Goal: Transaction & Acquisition: Purchase product/service

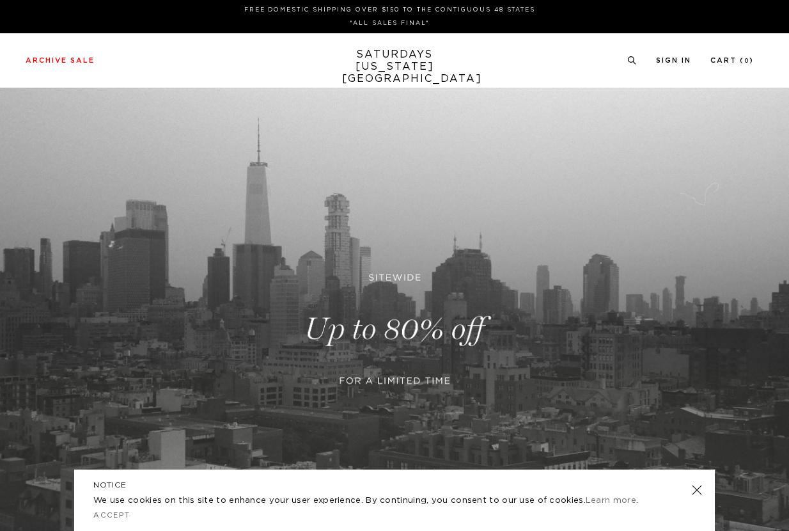
click at [397, 326] on link at bounding box center [394, 329] width 789 height 483
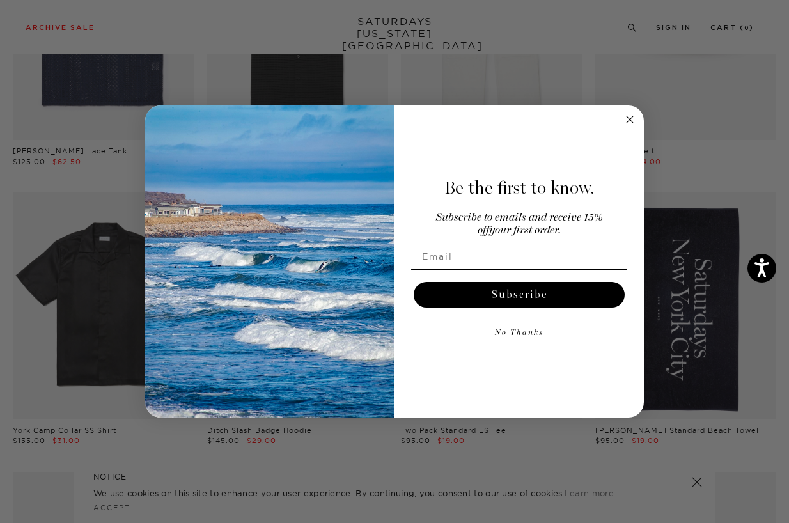
scroll to position [996, 0]
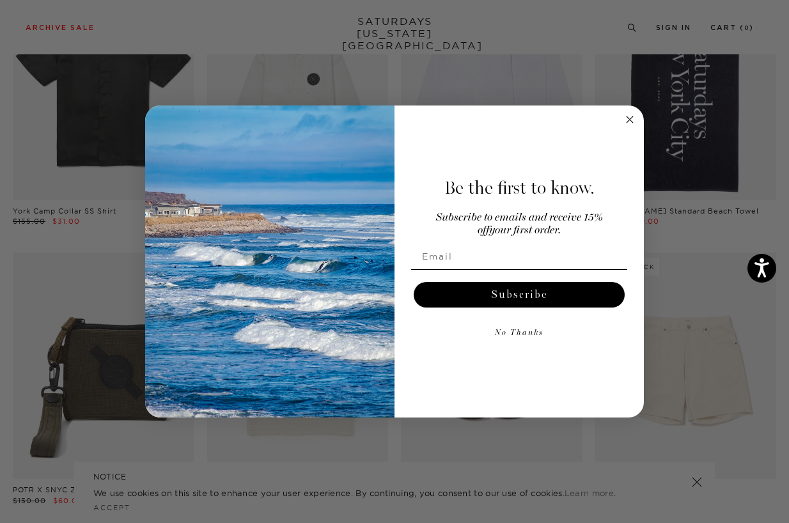
click at [629, 117] on circle "Close dialog" at bounding box center [630, 120] width 15 height 15
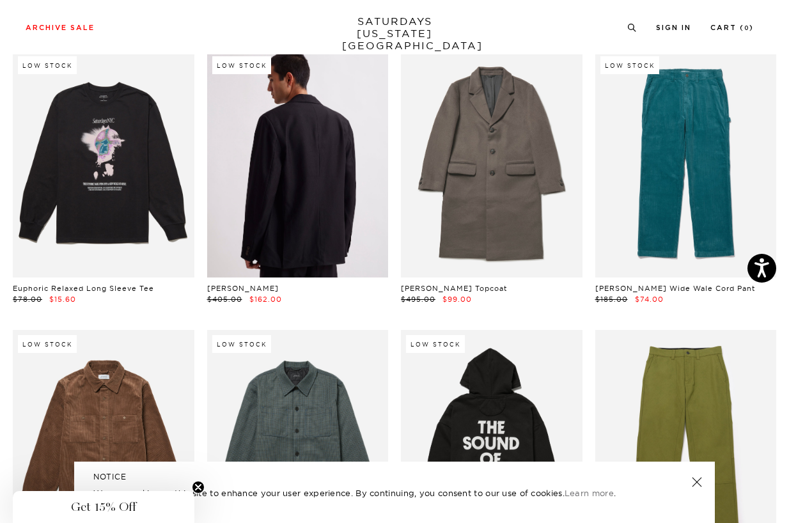
scroll to position [9226, 0]
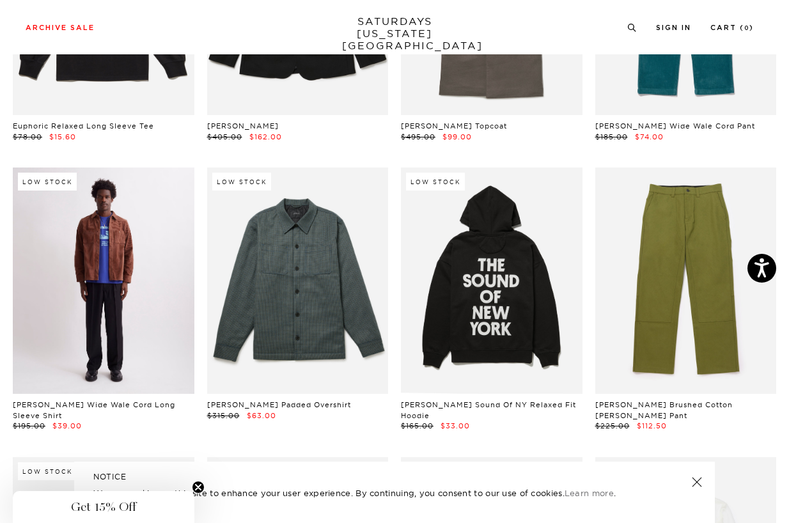
click at [94, 232] on link at bounding box center [104, 281] width 182 height 226
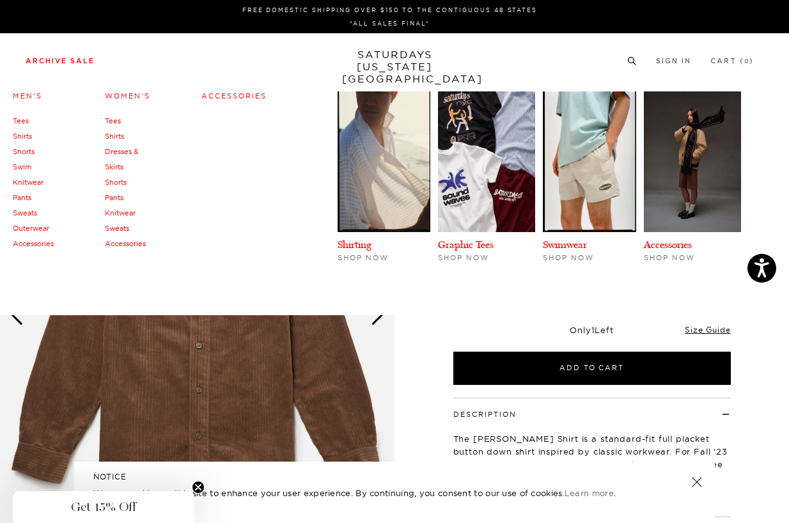
click at [128, 91] on link "Women's" at bounding box center [127, 95] width 45 height 9
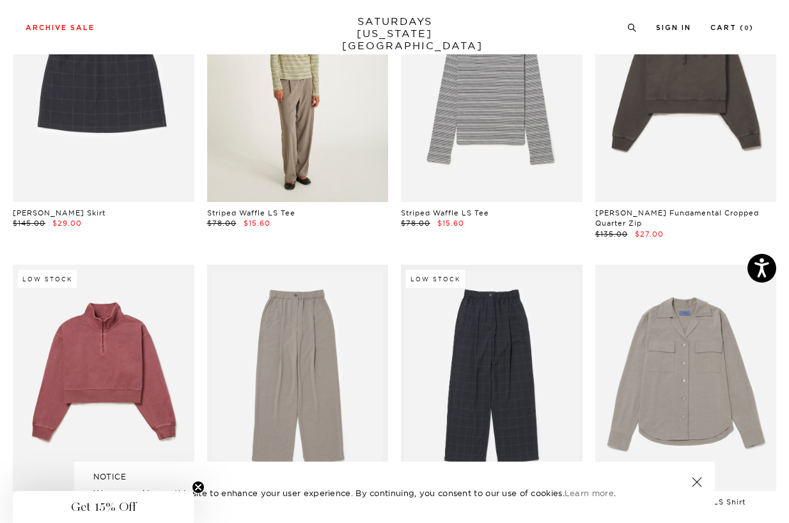
scroll to position [65, 0]
